Goal: Navigation & Orientation: Find specific page/section

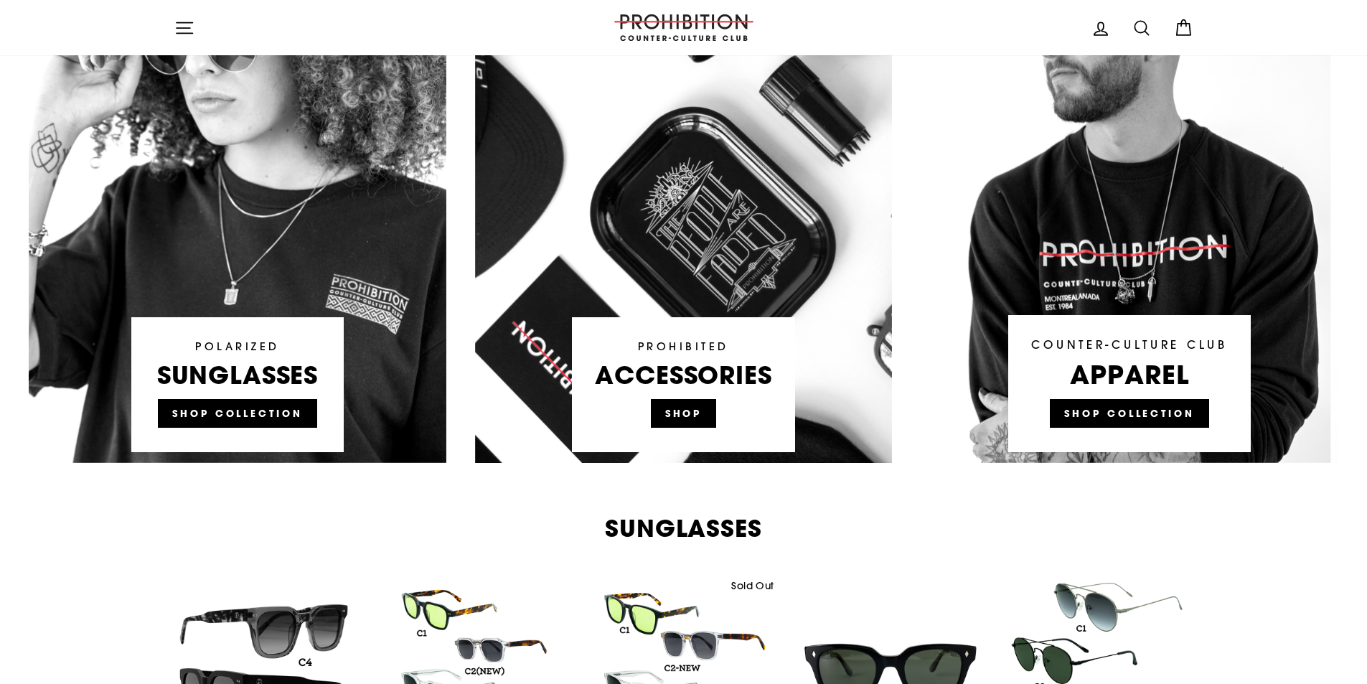
scroll to position [933, 0]
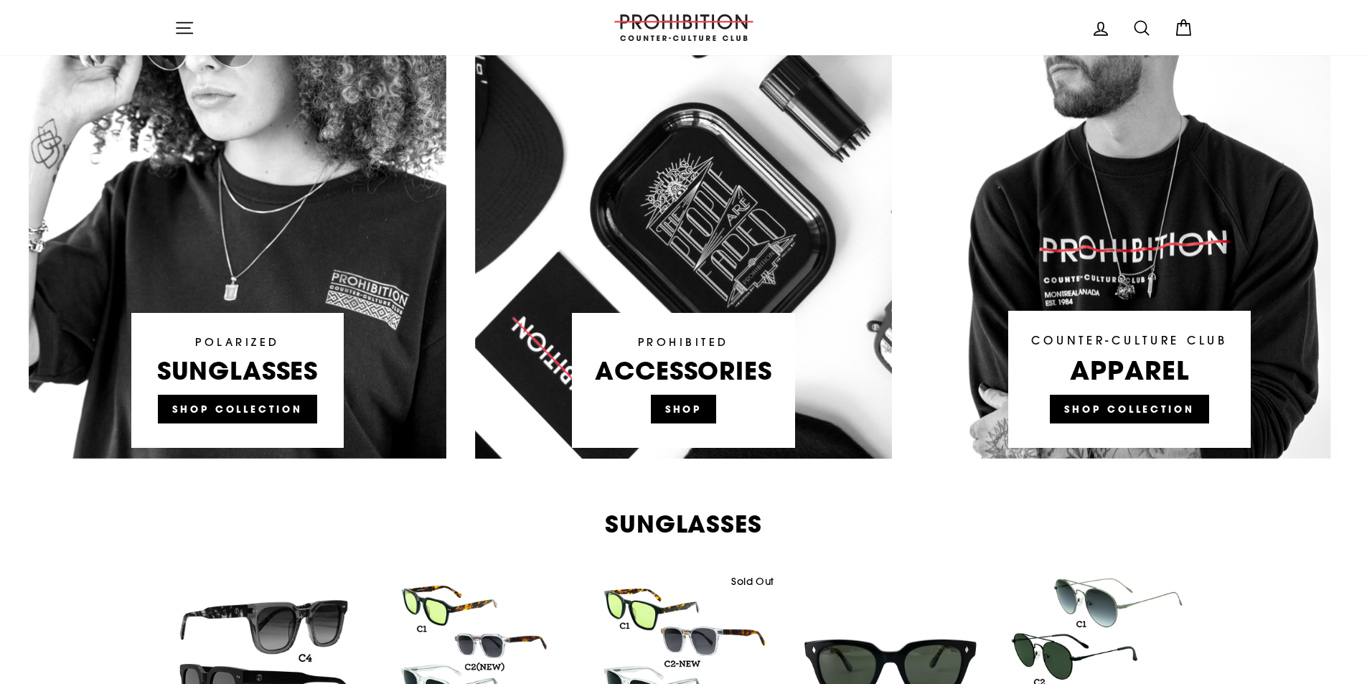
click at [683, 408] on link at bounding box center [684, 186] width 418 height 546
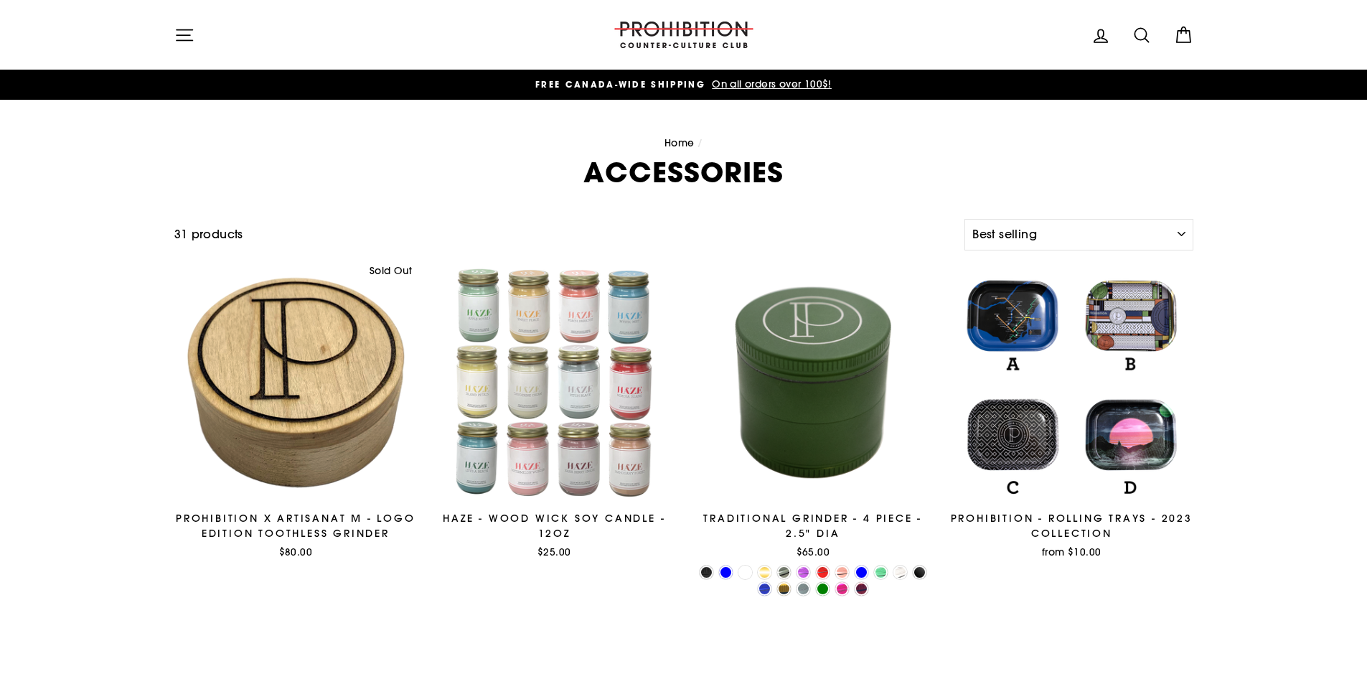
select select "best-selling"
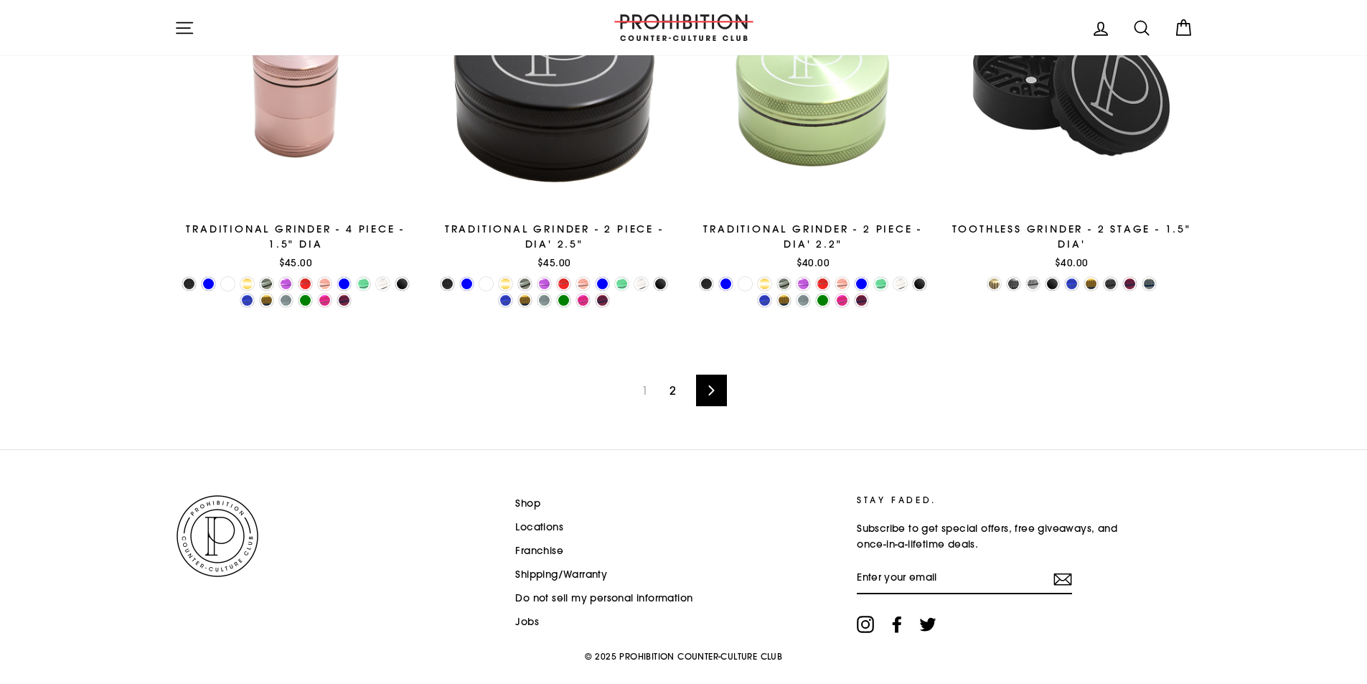
scroll to position [2369, 0]
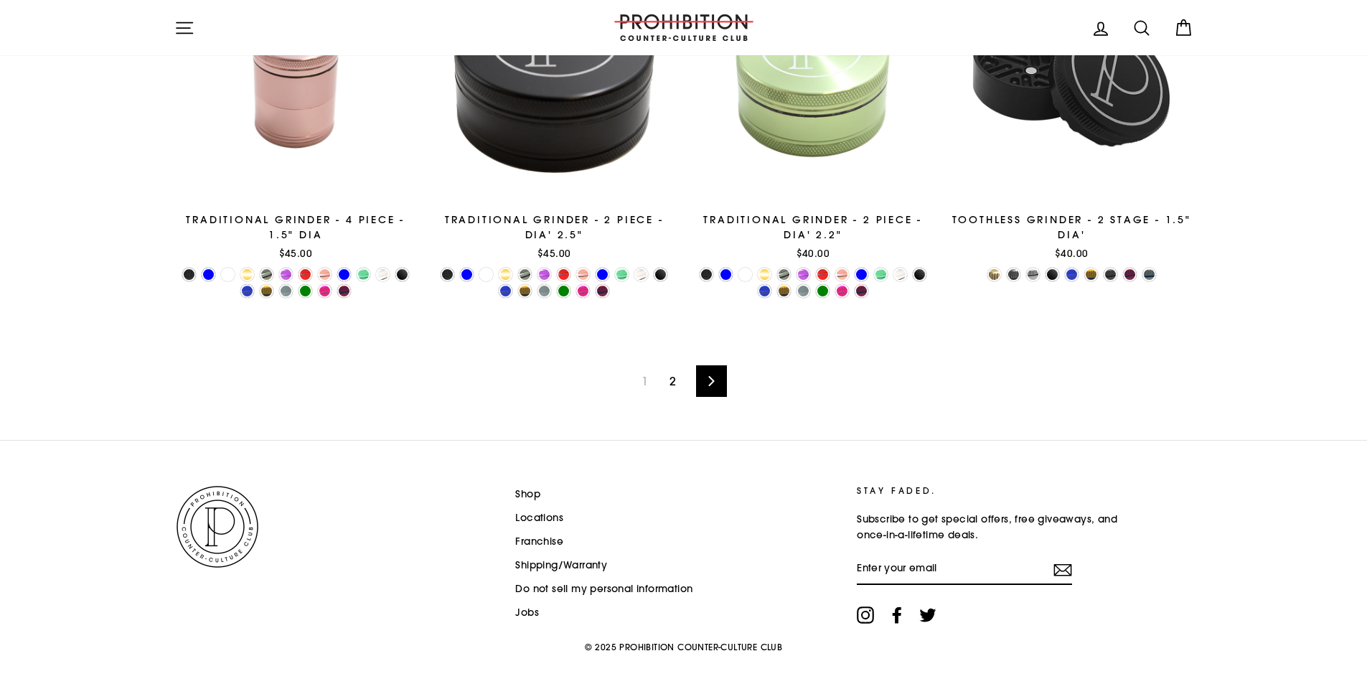
click at [674, 380] on link "2" at bounding box center [673, 381] width 24 height 23
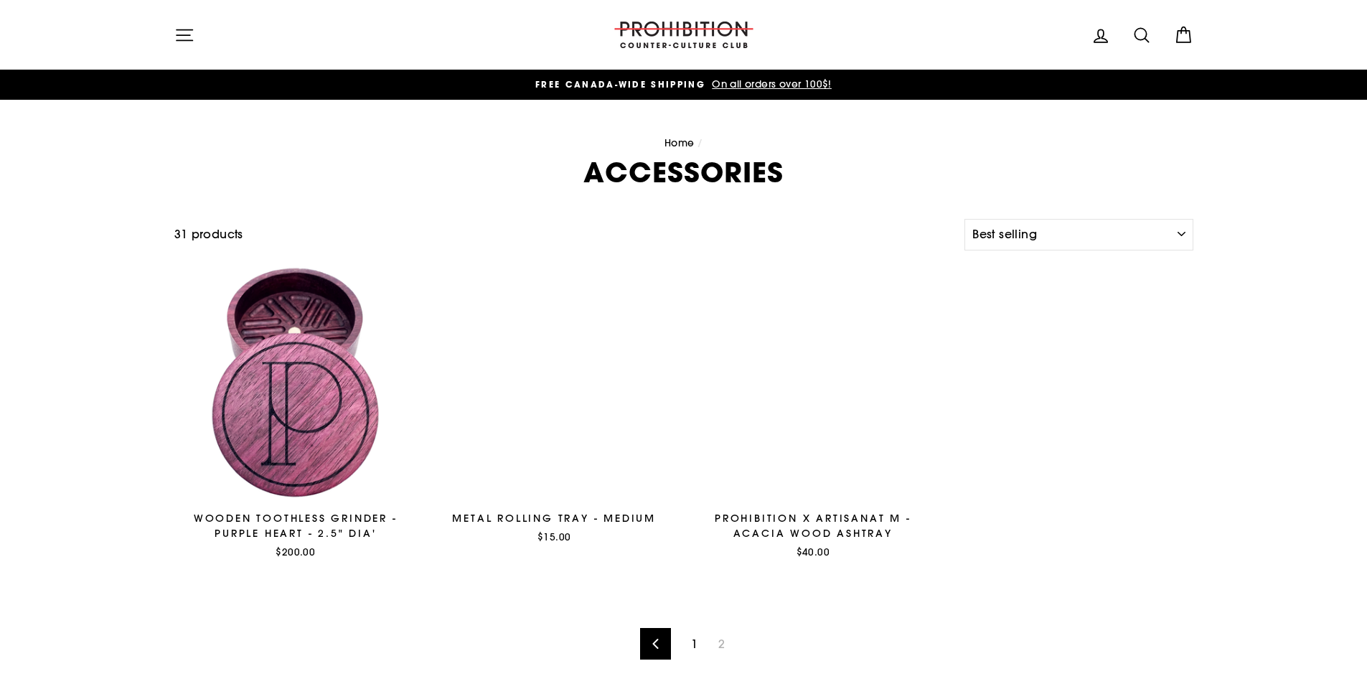
select select "best-selling"
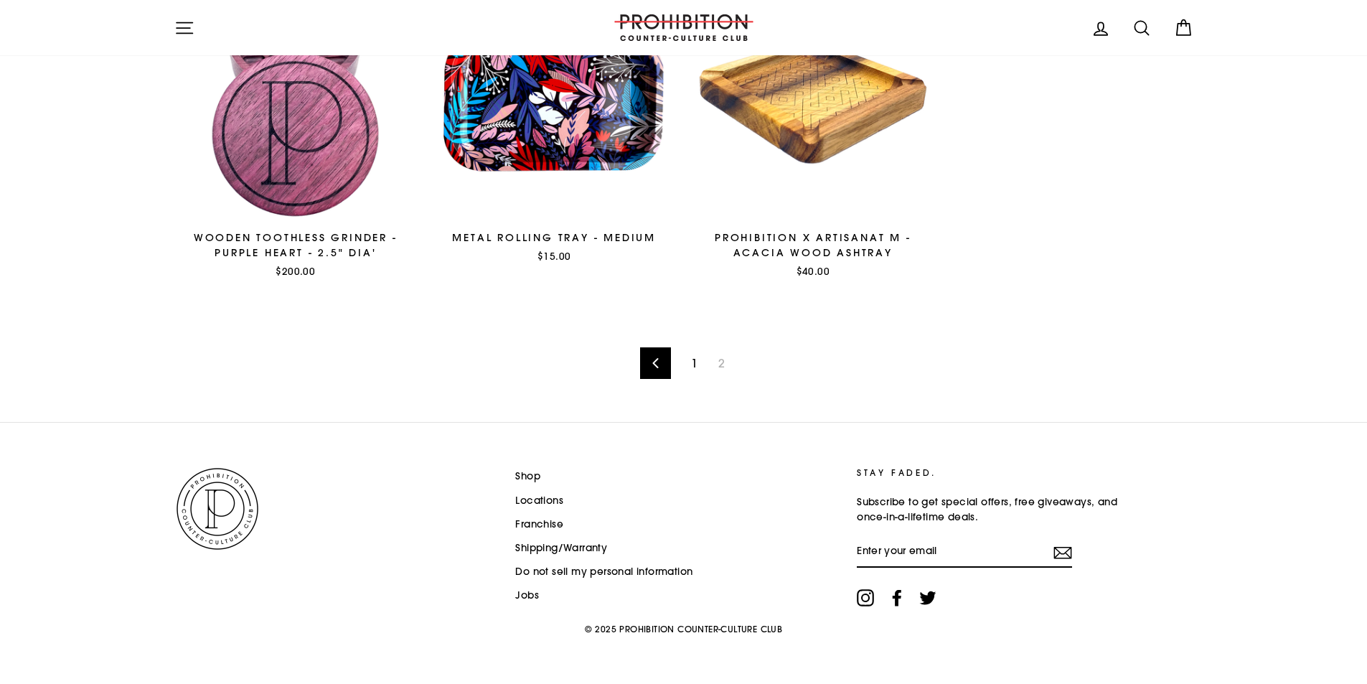
scroll to position [281, 0]
click at [694, 364] on link "1" at bounding box center [695, 362] width 24 height 23
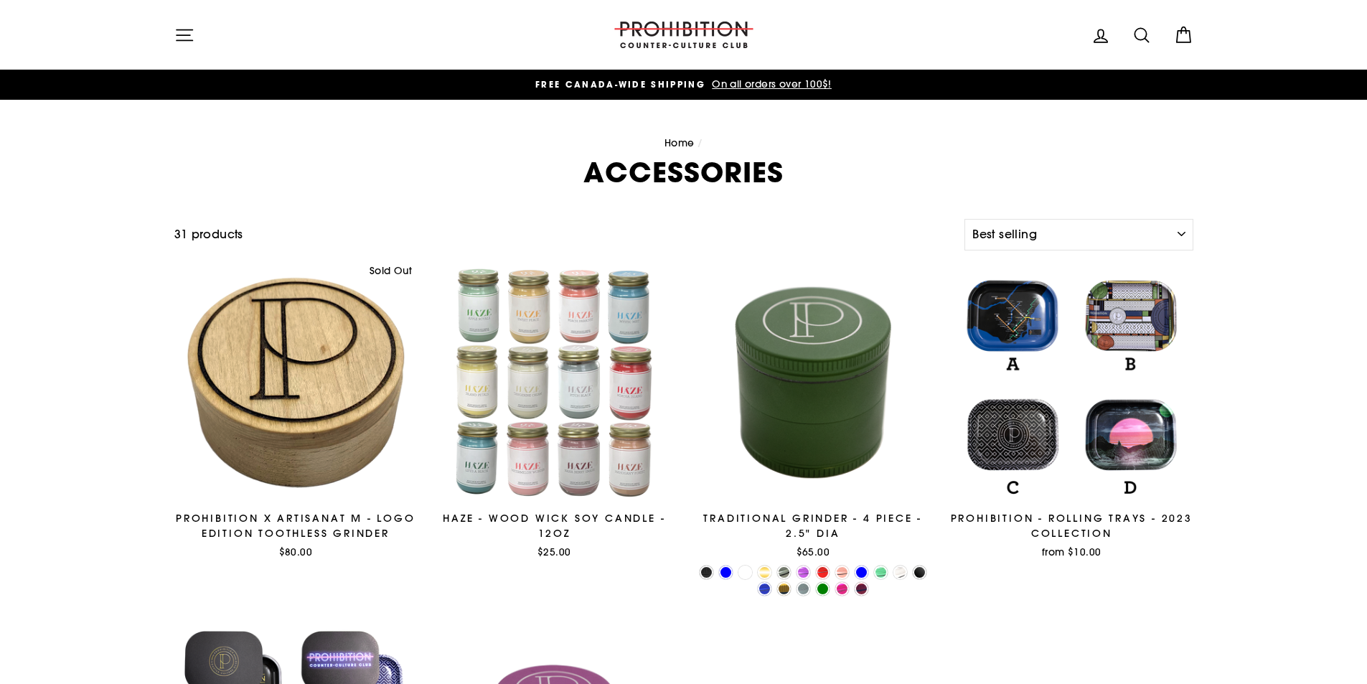
select select "best-selling"
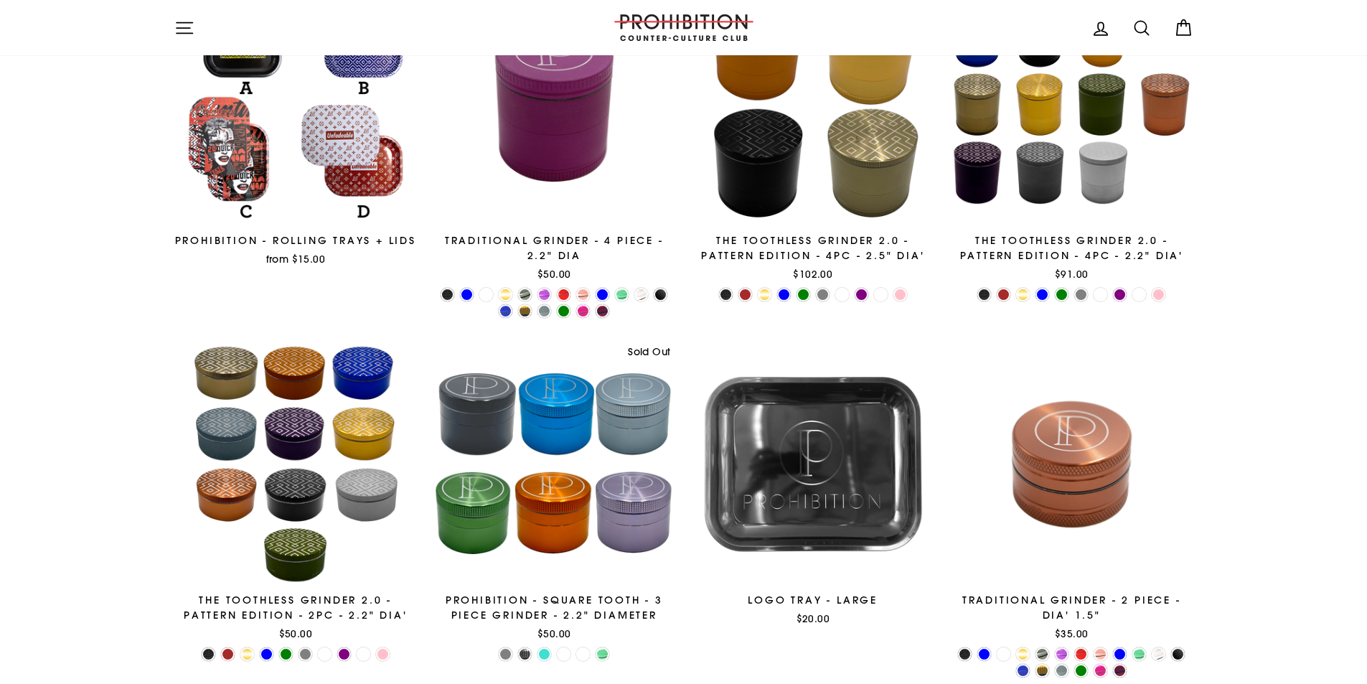
scroll to position [718, 0]
